Goal: Task Accomplishment & Management: Manage account settings

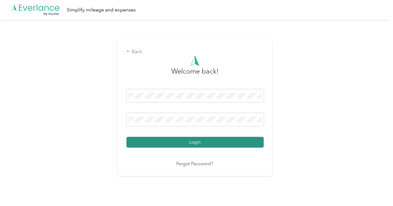
click at [211, 143] on button "Login" at bounding box center [194, 142] width 137 height 11
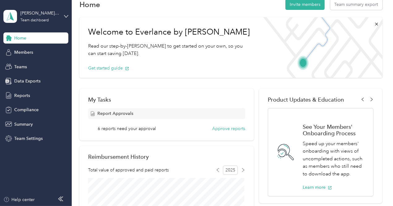
scroll to position [14, 0]
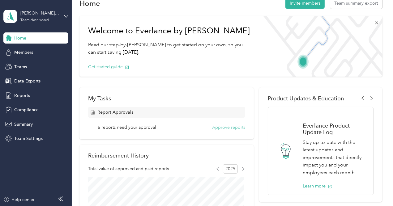
click at [221, 127] on button "Approve reports" at bounding box center [228, 127] width 33 height 6
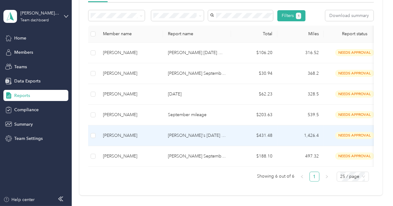
scroll to position [105, 0]
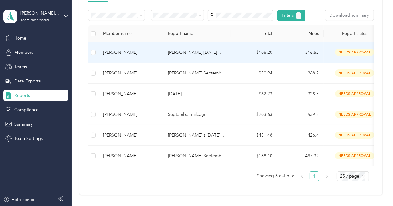
click at [198, 63] on td "[PERSON_NAME] [DATE] Mileage" at bounding box center [197, 52] width 68 height 21
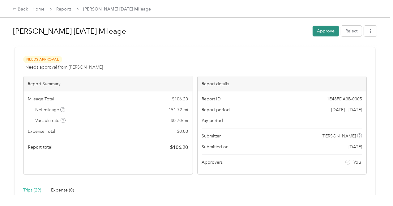
click at [326, 29] on button "Approve" at bounding box center [325, 31] width 26 height 11
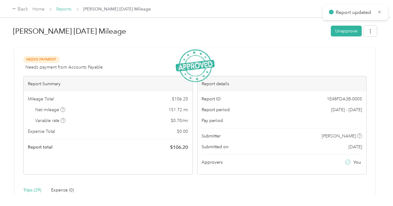
click at [65, 9] on link "Reports" at bounding box center [64, 8] width 15 height 5
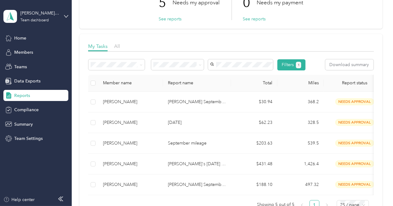
scroll to position [58, 0]
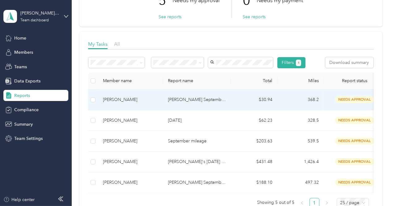
click at [210, 103] on p "[PERSON_NAME] September (2/2) 2025" at bounding box center [197, 99] width 58 height 7
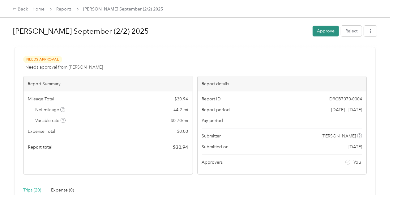
click at [323, 35] on button "Approve" at bounding box center [325, 31] width 26 height 11
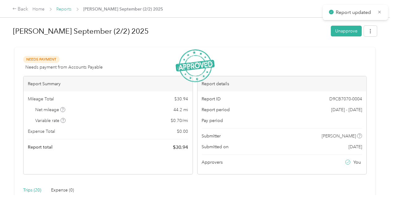
click at [66, 9] on link "Reports" at bounding box center [64, 8] width 15 height 5
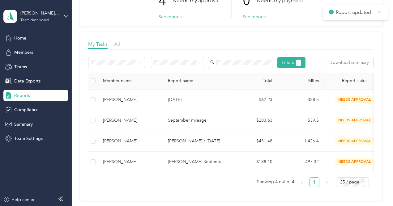
scroll to position [59, 0]
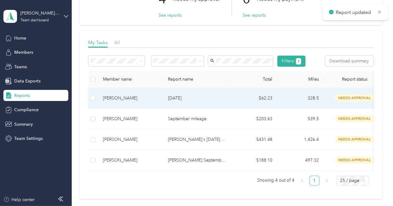
click at [196, 102] on p "[DATE]" at bounding box center [197, 98] width 58 height 7
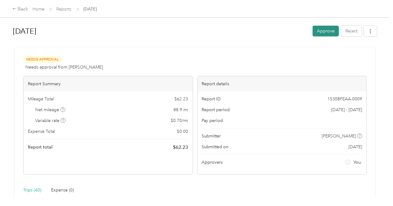
click at [318, 28] on button "Approve" at bounding box center [325, 31] width 26 height 11
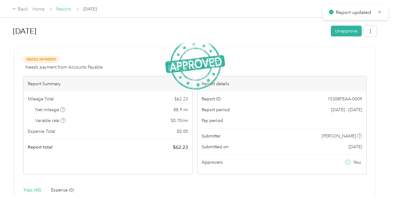
click at [64, 9] on link "Reports" at bounding box center [64, 8] width 15 height 5
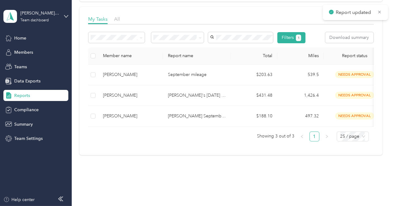
scroll to position [85, 0]
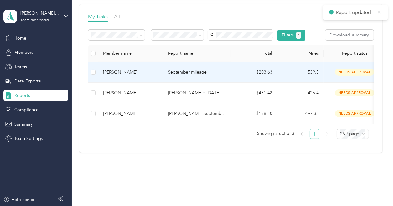
click at [246, 83] on td "$203.63" at bounding box center [254, 72] width 46 height 21
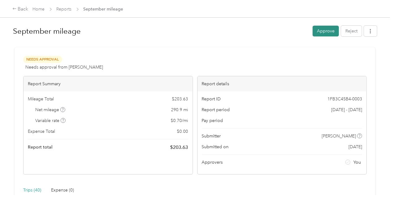
click at [317, 32] on button "Approve" at bounding box center [325, 31] width 26 height 11
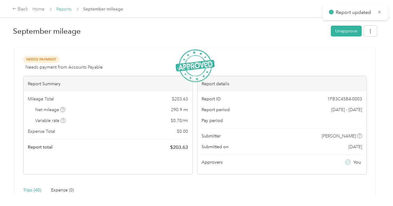
click at [65, 9] on link "Reports" at bounding box center [64, 8] width 15 height 5
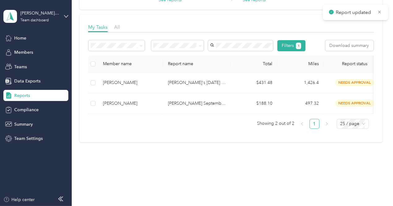
scroll to position [89, 0]
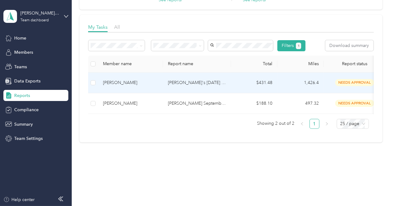
click at [201, 87] on td "[PERSON_NAME]'s [DATE] Mileage" at bounding box center [197, 83] width 68 height 21
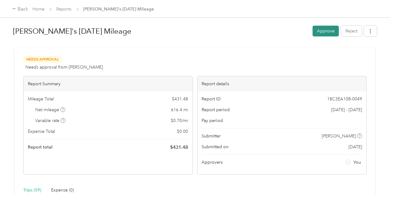
click at [318, 31] on button "Approve" at bounding box center [325, 31] width 26 height 11
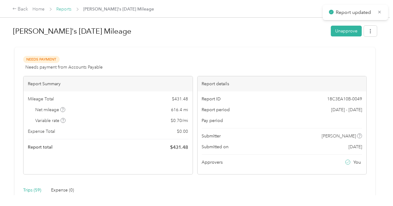
click at [67, 10] on link "Reports" at bounding box center [64, 8] width 15 height 5
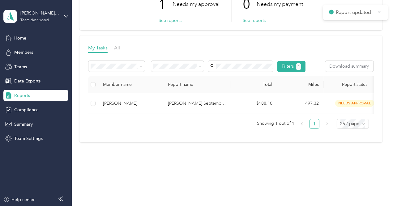
scroll to position [74, 0]
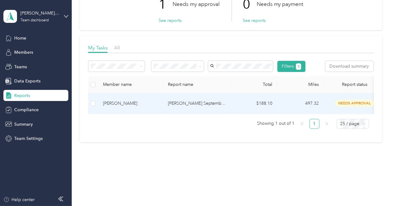
click at [224, 104] on td "[PERSON_NAME] September Mileage" at bounding box center [197, 103] width 68 height 21
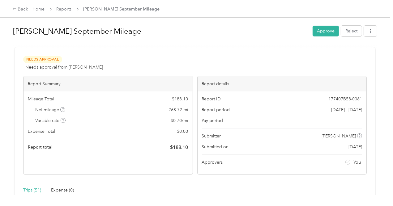
scroll to position [5, 0]
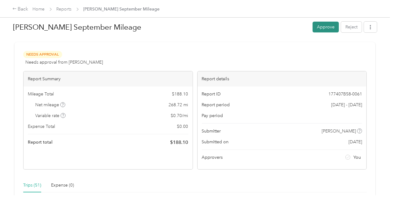
click at [315, 29] on button "Approve" at bounding box center [325, 27] width 26 height 11
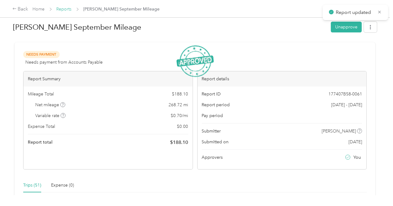
click at [68, 10] on link "Reports" at bounding box center [64, 8] width 15 height 5
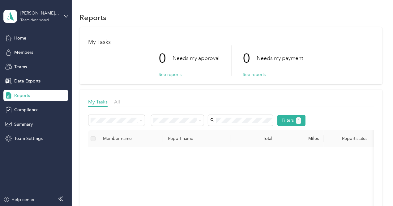
click at [32, 91] on div "Reports" at bounding box center [35, 95] width 65 height 11
click at [25, 39] on span "Home" at bounding box center [20, 38] width 12 height 6
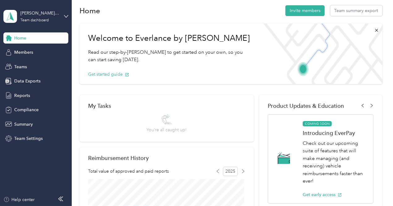
scroll to position [187, 0]
